Goal: Check status: Check status

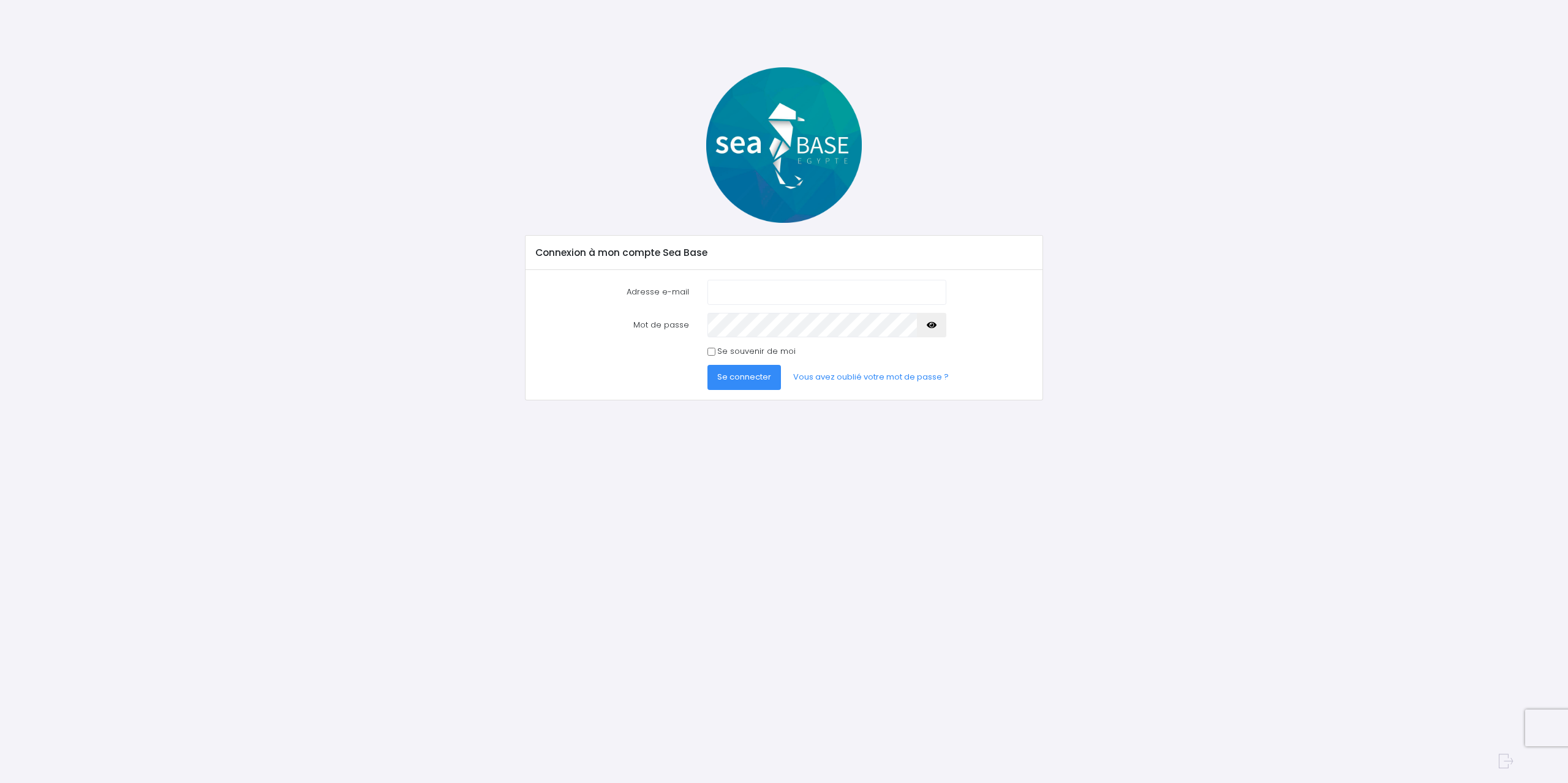
drag, startPoint x: 0, startPoint y: 0, endPoint x: 785, endPoint y: 284, distance: 834.8
click at [785, 284] on input "Adresse e-mail" at bounding box center [827, 292] width 239 height 25
type input "[EMAIL_ADDRESS][DOMAIN_NAME]"
click at [708, 365] on button "Se connecter" at bounding box center [744, 377] width 73 height 25
click at [708, 377] on button "Se connecter" at bounding box center [744, 389] width 73 height 25
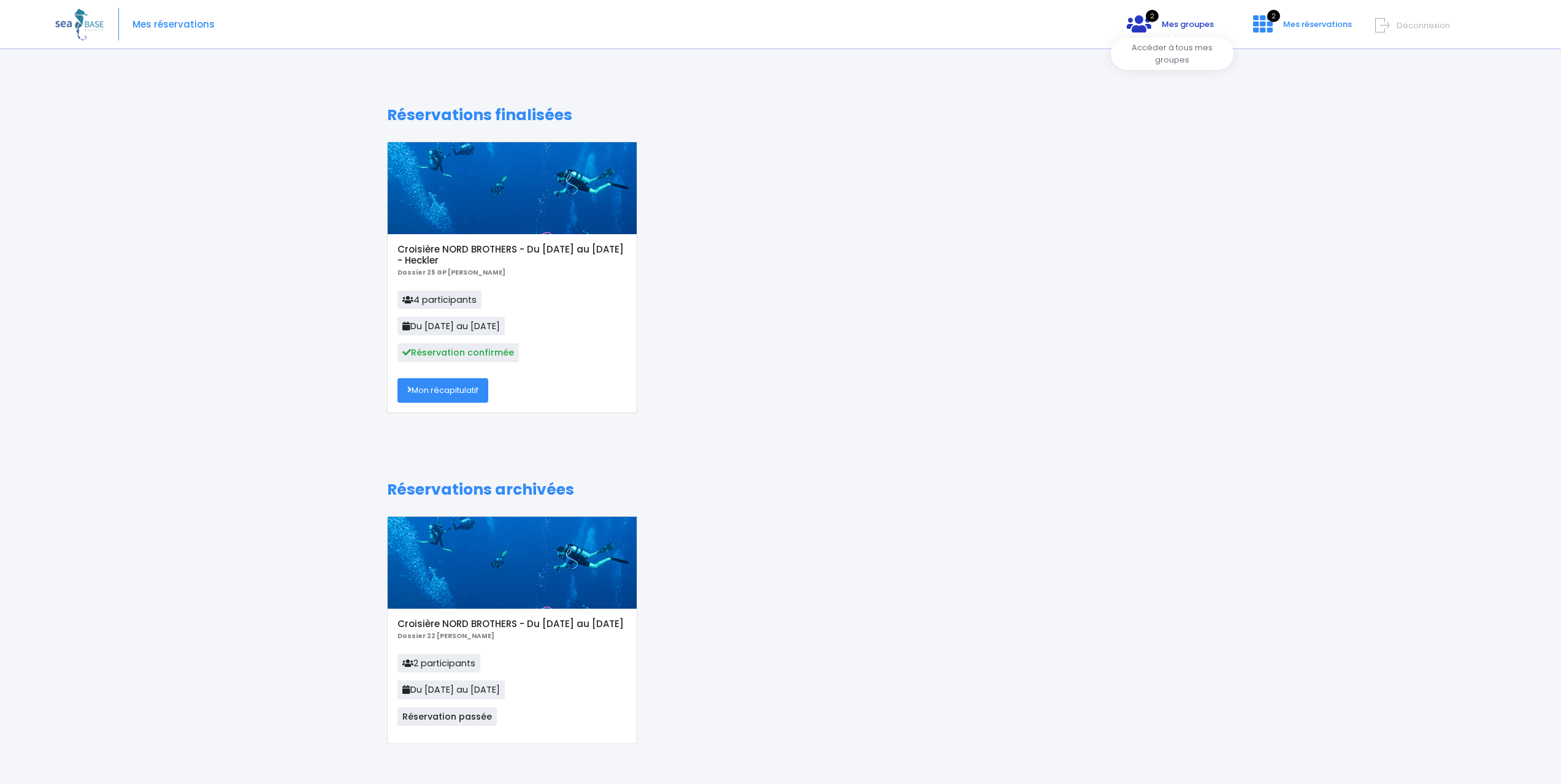
click at [1177, 31] on link "2 Mes groupes" at bounding box center [1170, 28] width 107 height 12
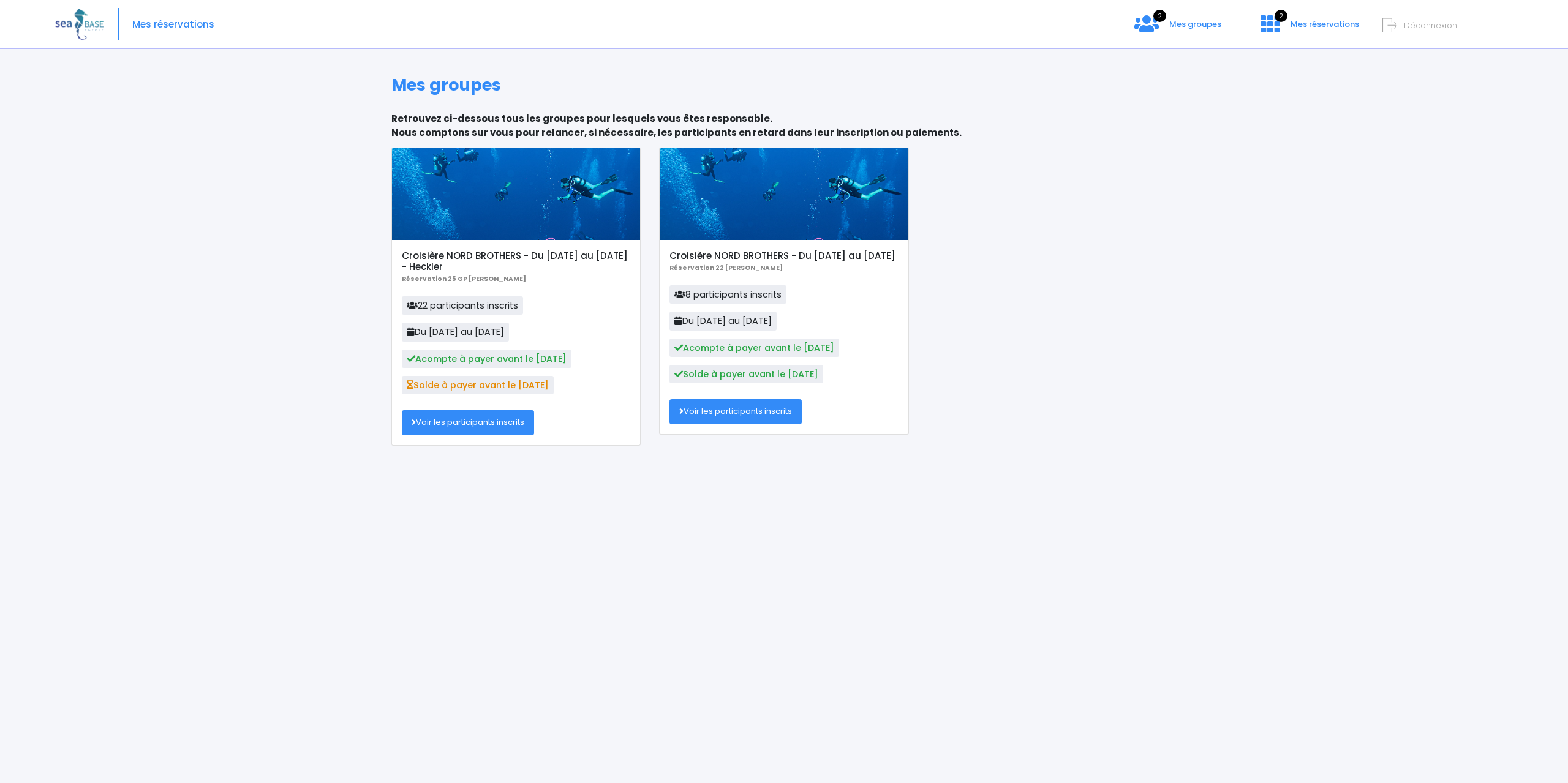
click at [1182, 22] on span "Mes groupes" at bounding box center [1195, 25] width 52 height 12
click at [478, 418] on link "Voir les participants inscrits" at bounding box center [468, 422] width 132 height 25
